Goal: Transaction & Acquisition: Purchase product/service

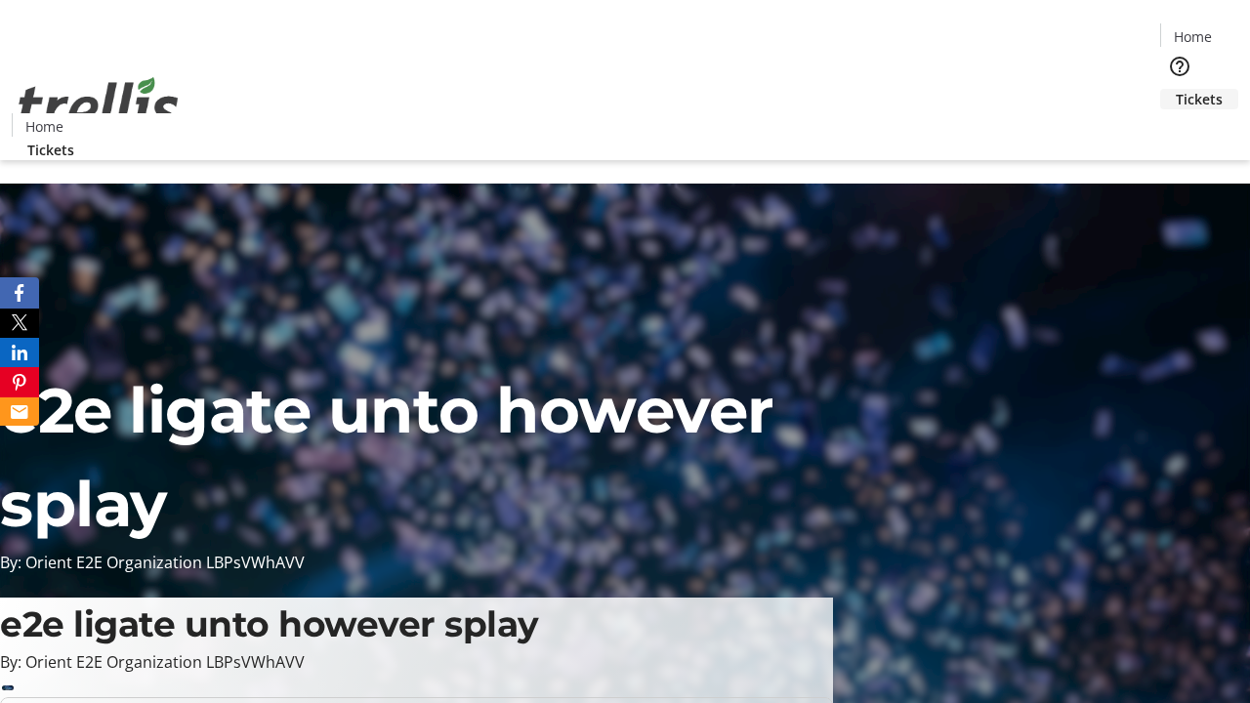
click at [1176, 89] on span "Tickets" at bounding box center [1199, 99] width 47 height 21
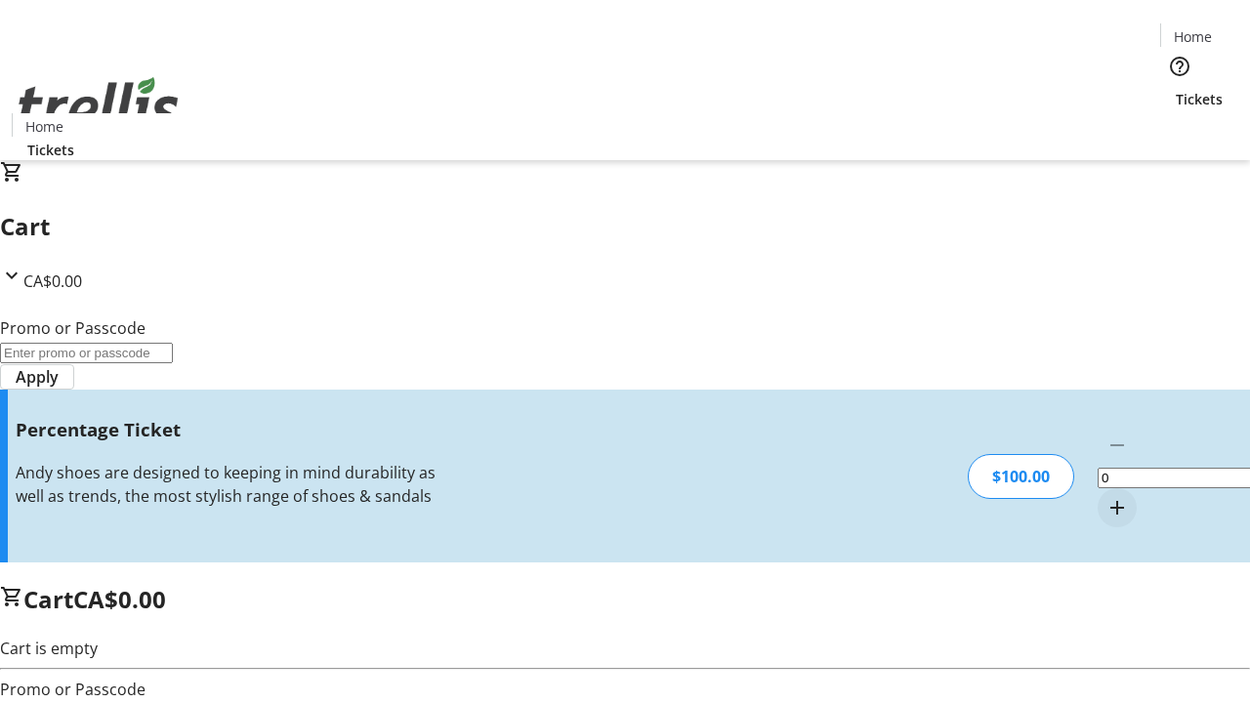
click at [1106, 496] on mat-icon "Increment by one" at bounding box center [1117, 507] width 23 height 23
type input "1"
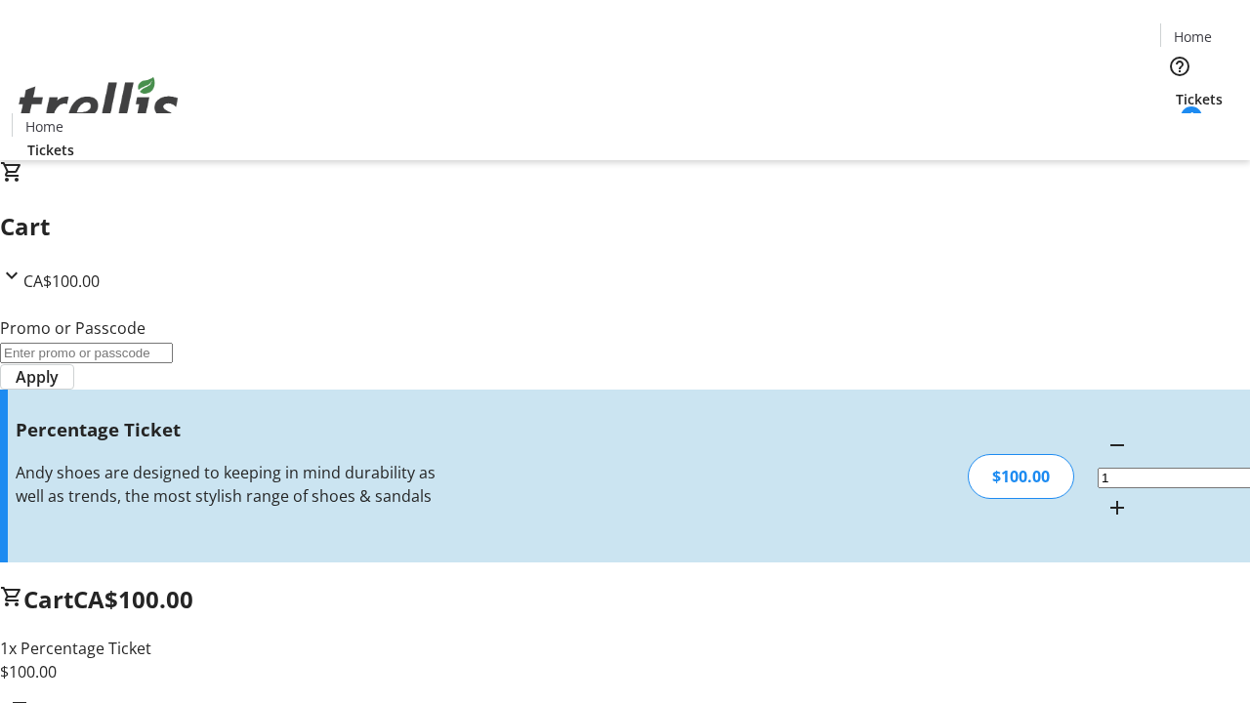
type input "FOO"
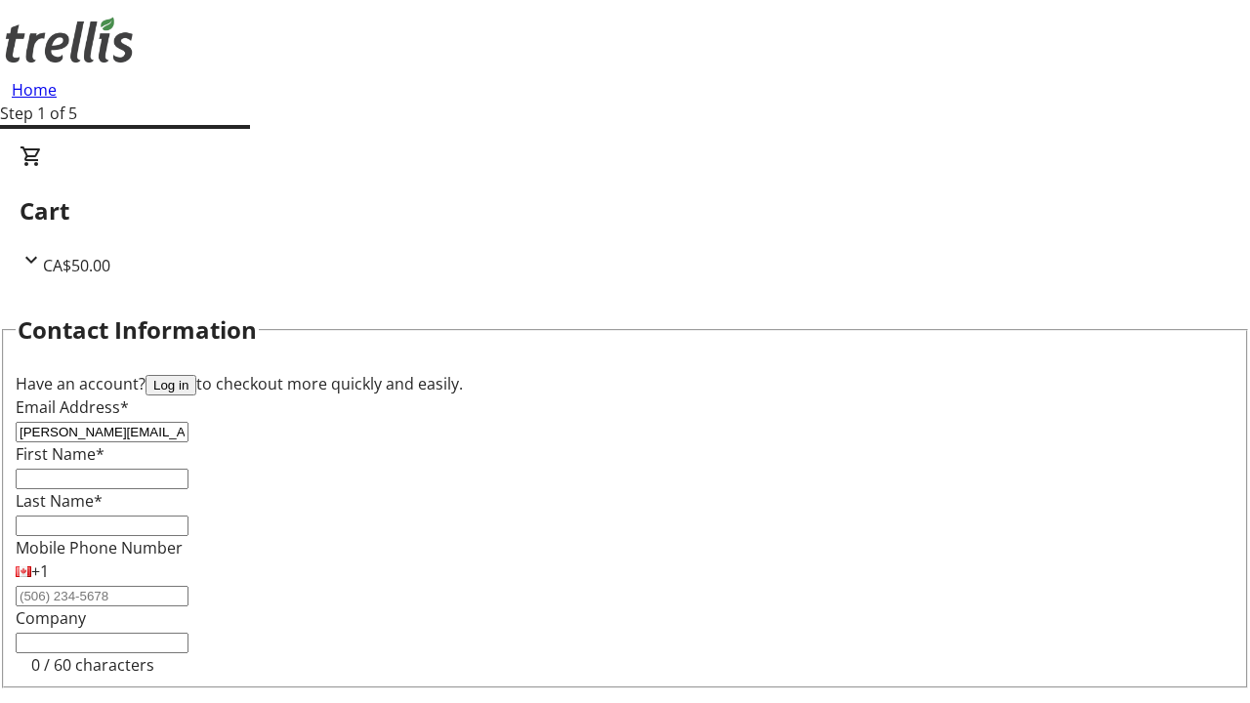
type input "[PERSON_NAME][EMAIL_ADDRESS][DOMAIN_NAME]"
type input "[PERSON_NAME]"
type input "Kohler"
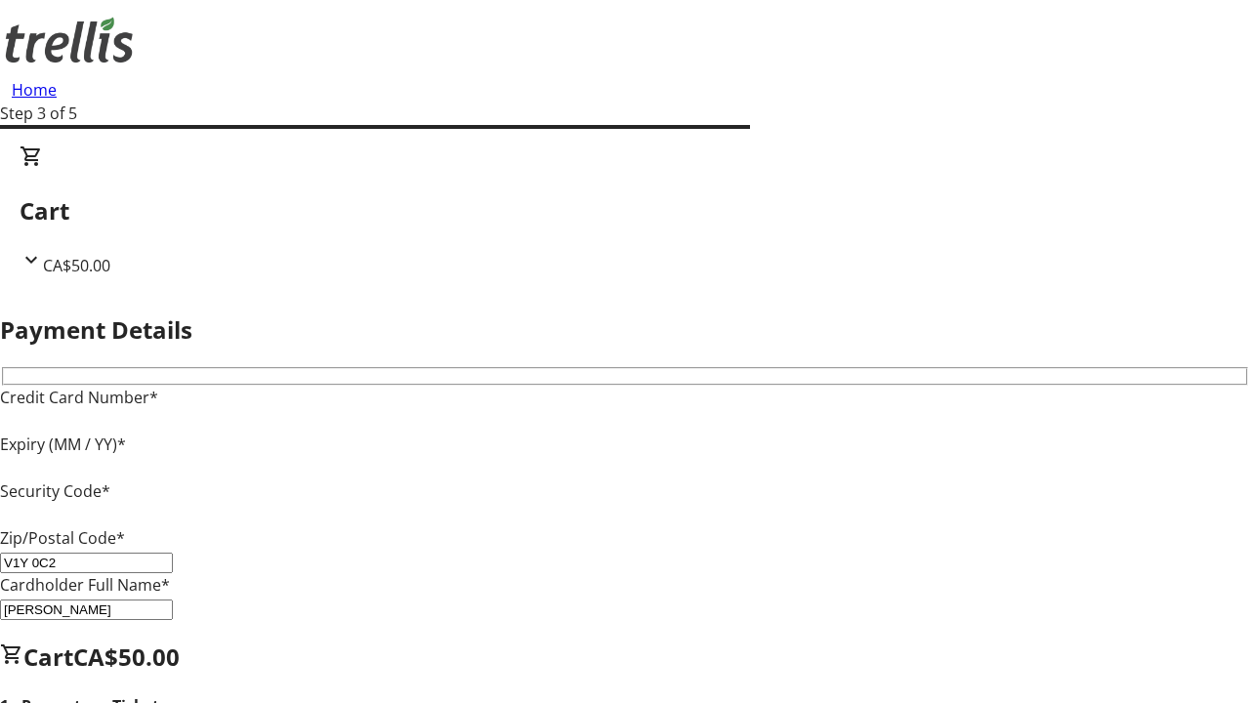
type input "V1Y 0C2"
